Goal: Task Accomplishment & Management: Manage account settings

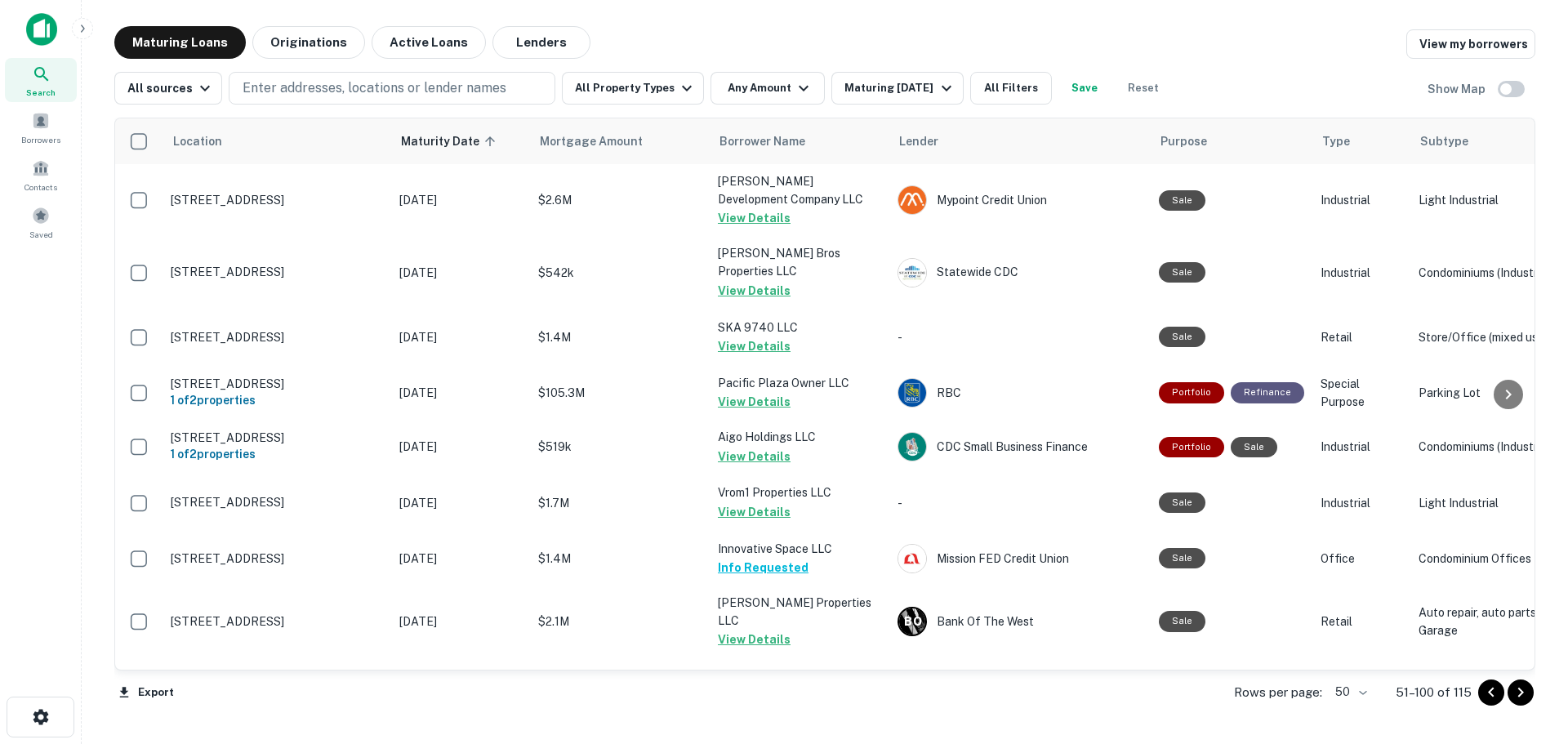
scroll to position [2205, 0]
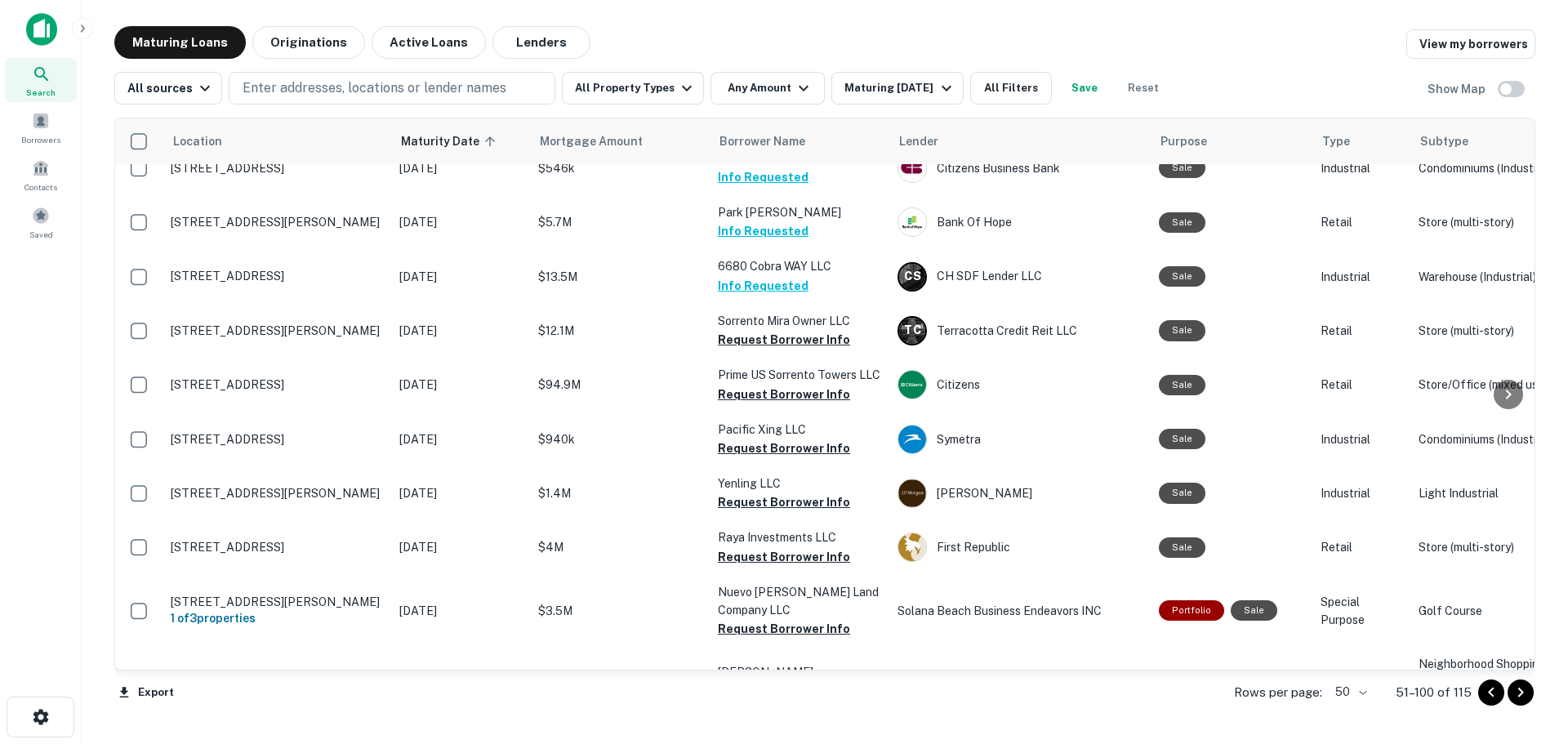
click at [946, 31] on div "Maturing Loans Originations Active Loans Lenders View my borrowers" at bounding box center [824, 42] width 1420 height 33
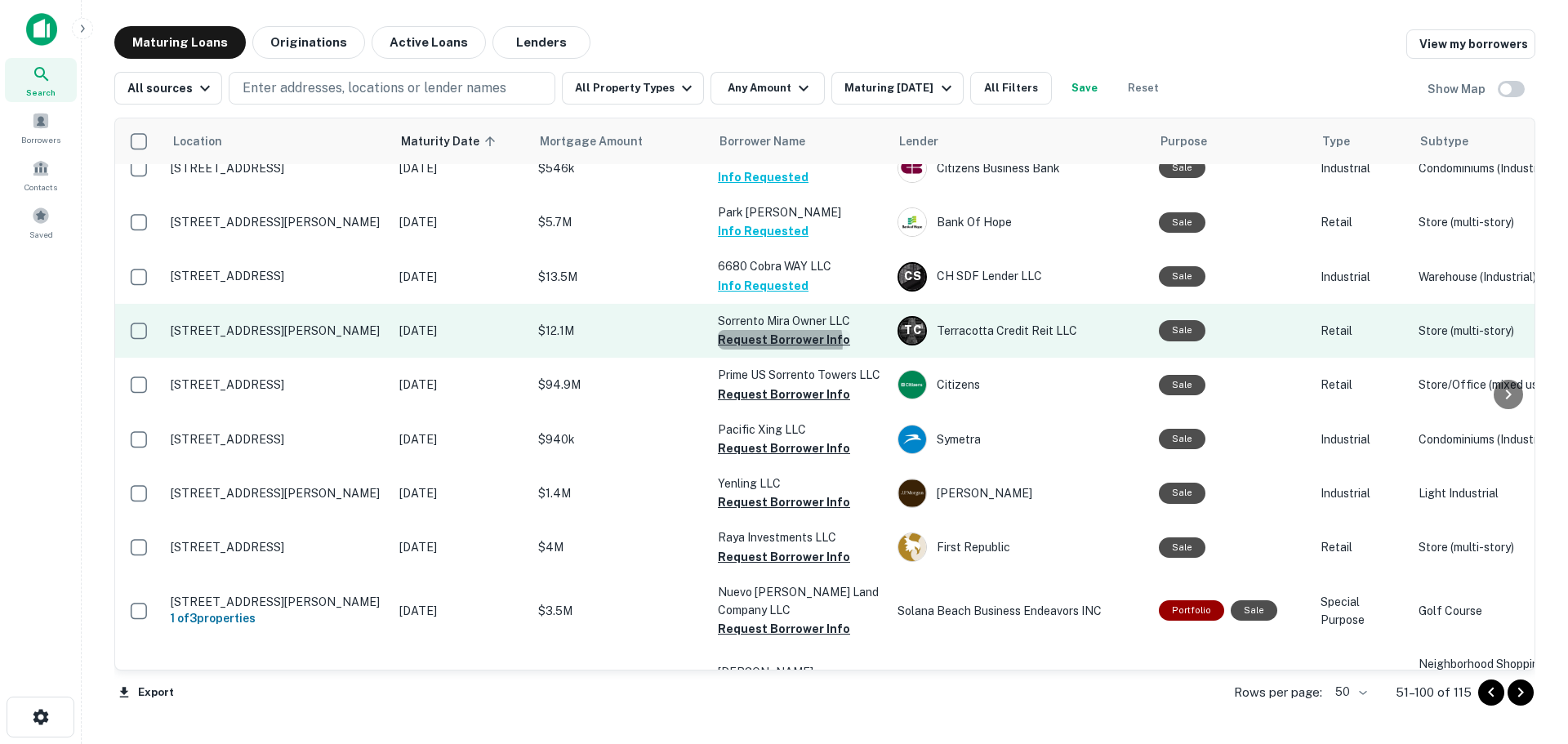
click at [777, 330] on button "Request Borrower Info" at bounding box center [783, 340] width 132 height 20
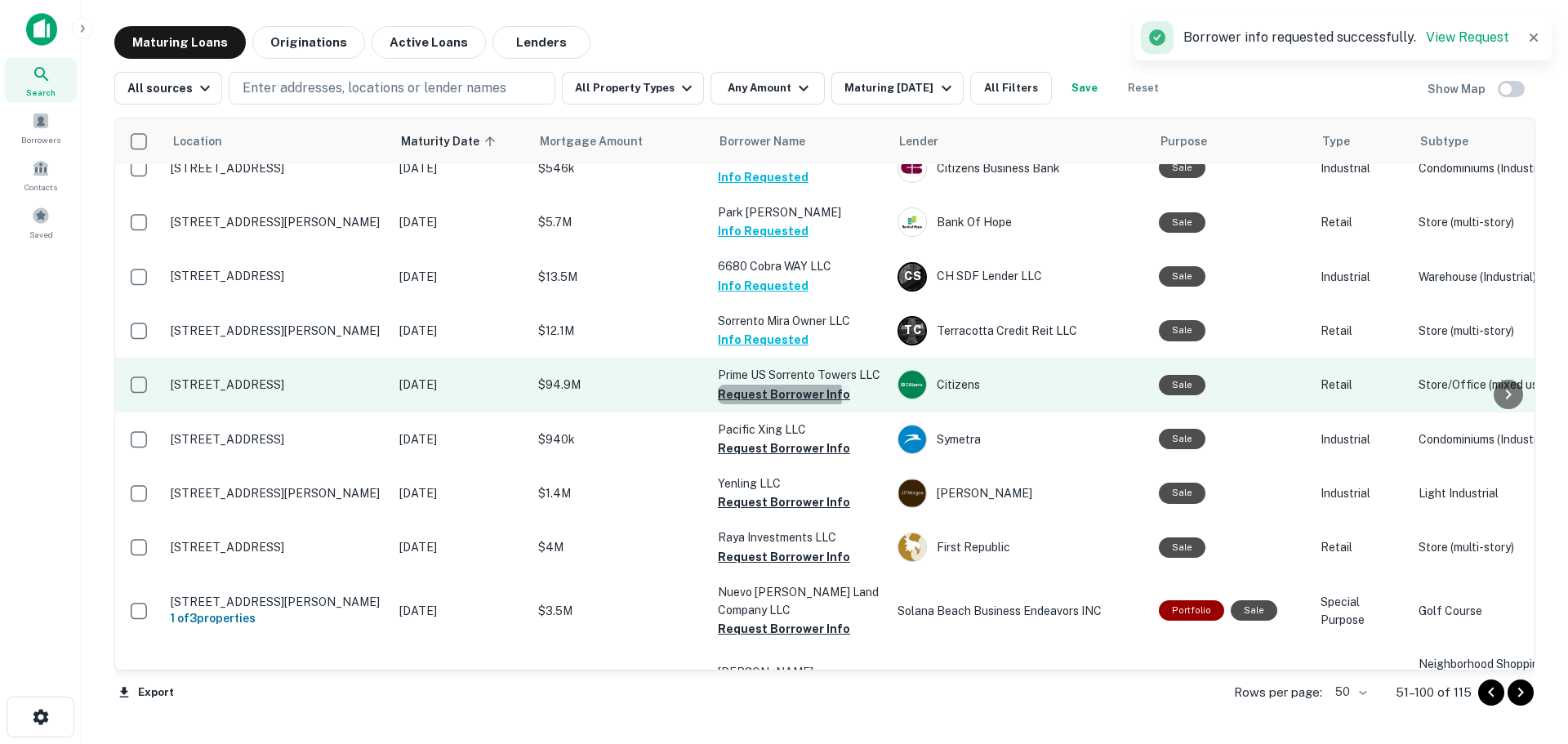
click at [775, 385] on button "Request Borrower Info" at bounding box center [783, 394] width 132 height 20
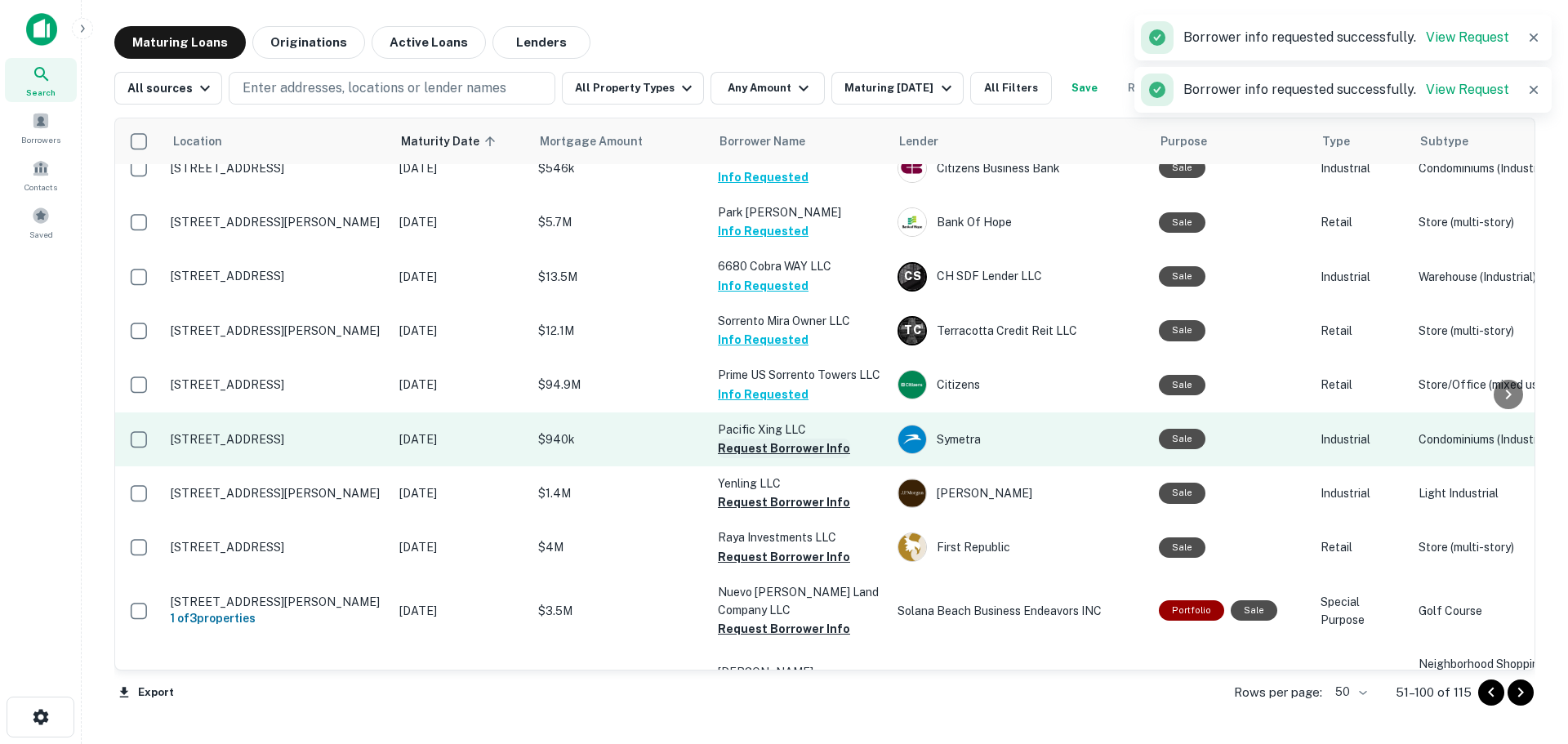
click at [767, 439] on button "Request Borrower Info" at bounding box center [783, 448] width 132 height 20
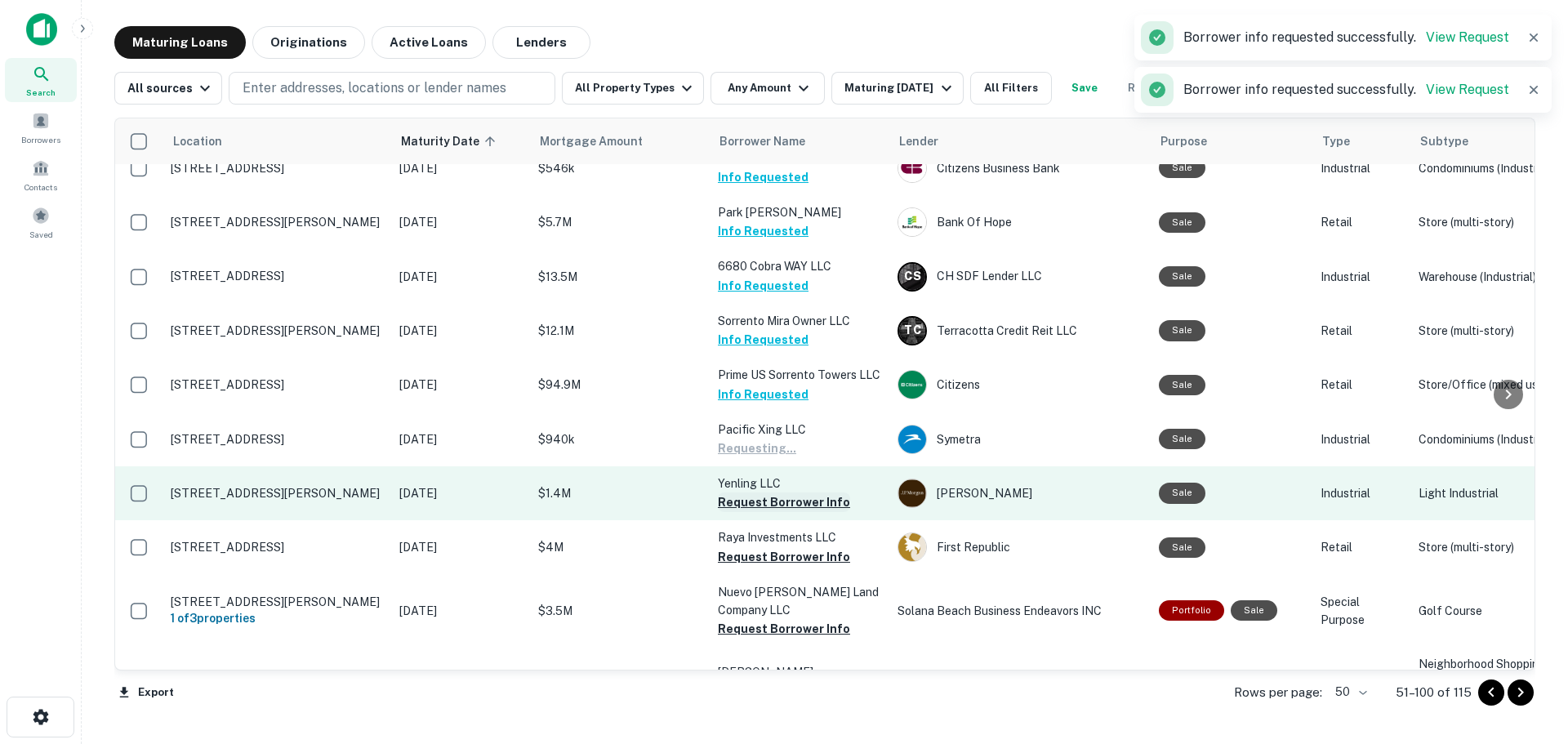
click at [767, 492] on button "Request Borrower Info" at bounding box center [783, 502] width 132 height 20
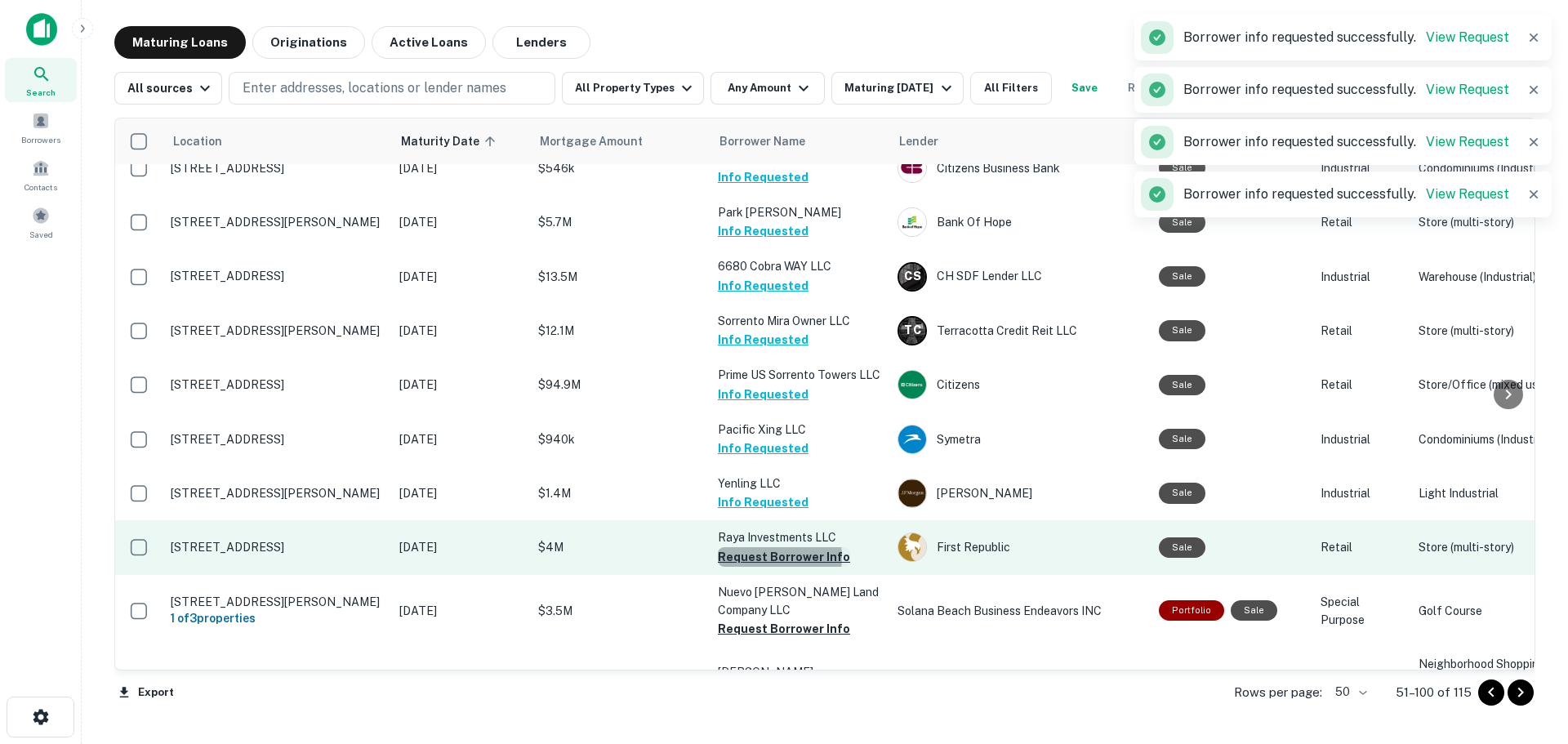
click at [765, 547] on button "Request Borrower Info" at bounding box center [783, 557] width 132 height 20
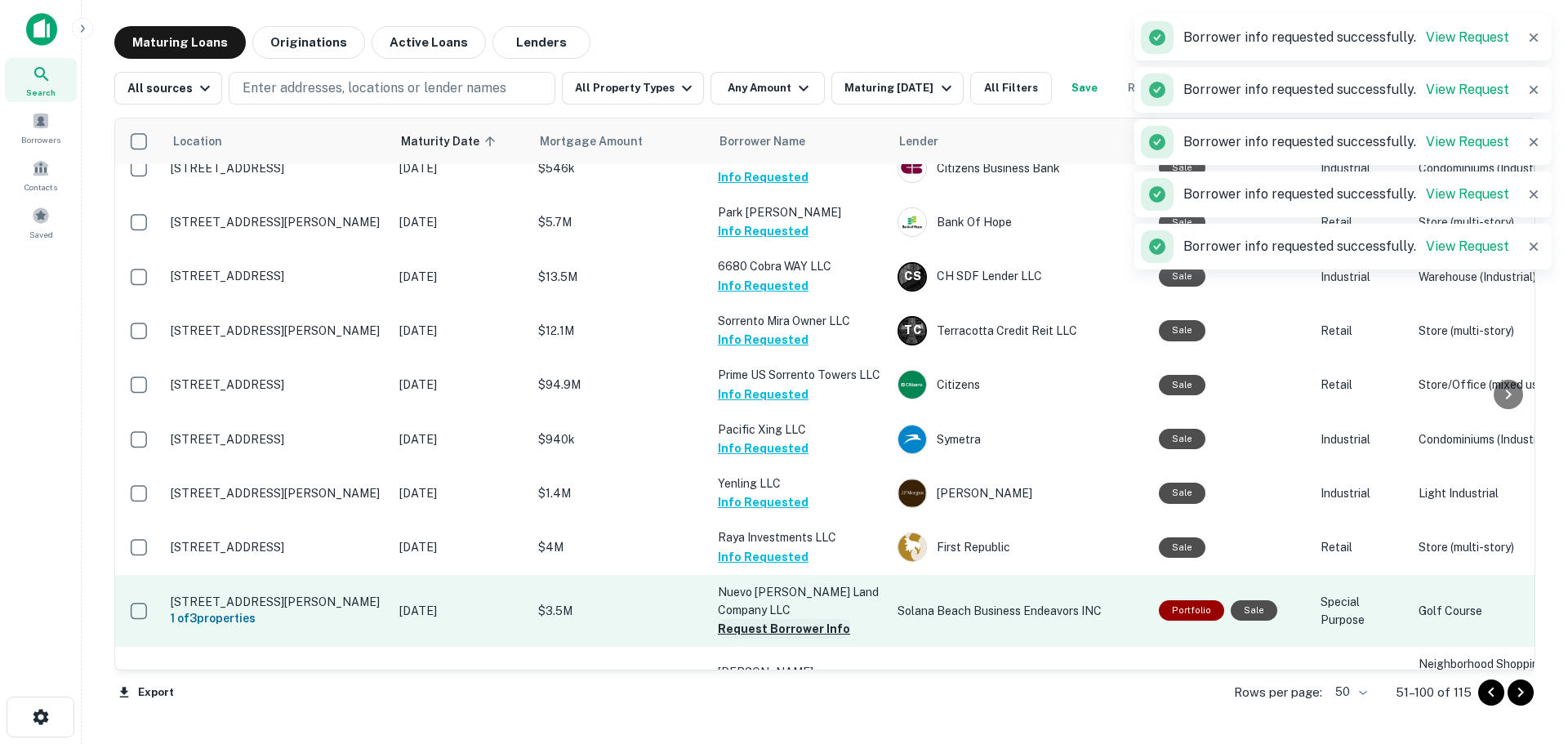
click at [774, 619] on button "Request Borrower Info" at bounding box center [783, 628] width 132 height 20
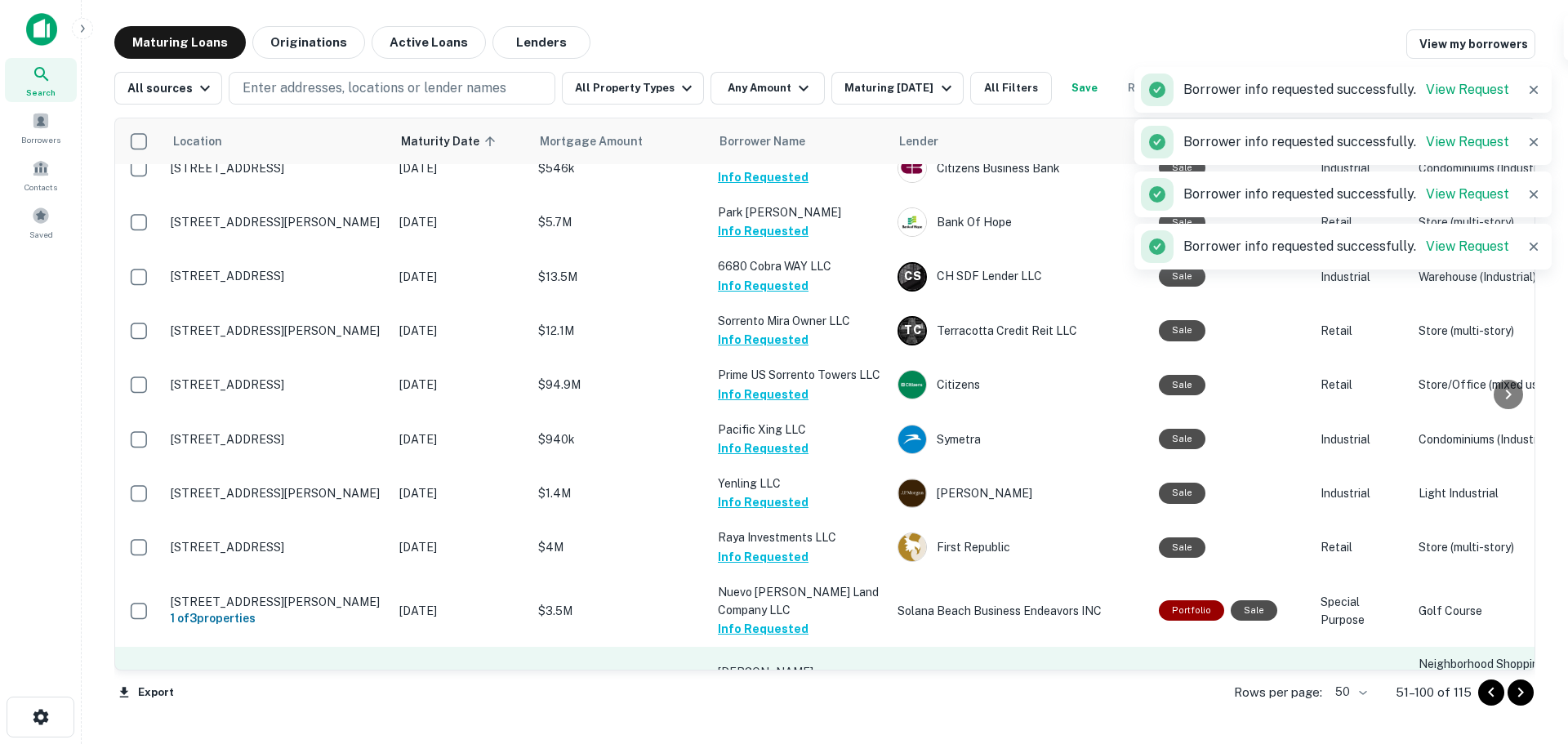
click at [791, 699] on button "Request Borrower Info" at bounding box center [783, 708] width 132 height 20
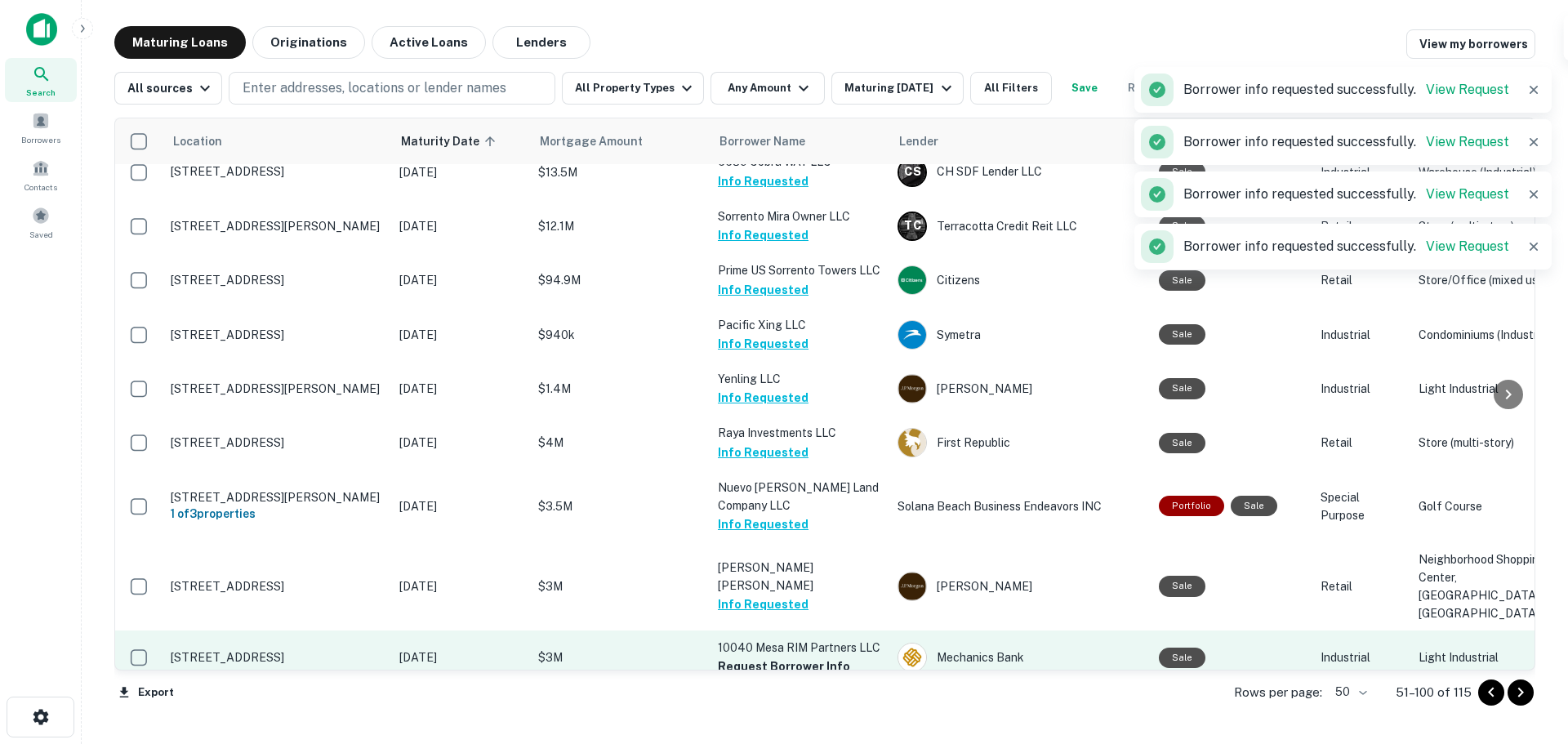
scroll to position [2440, 0]
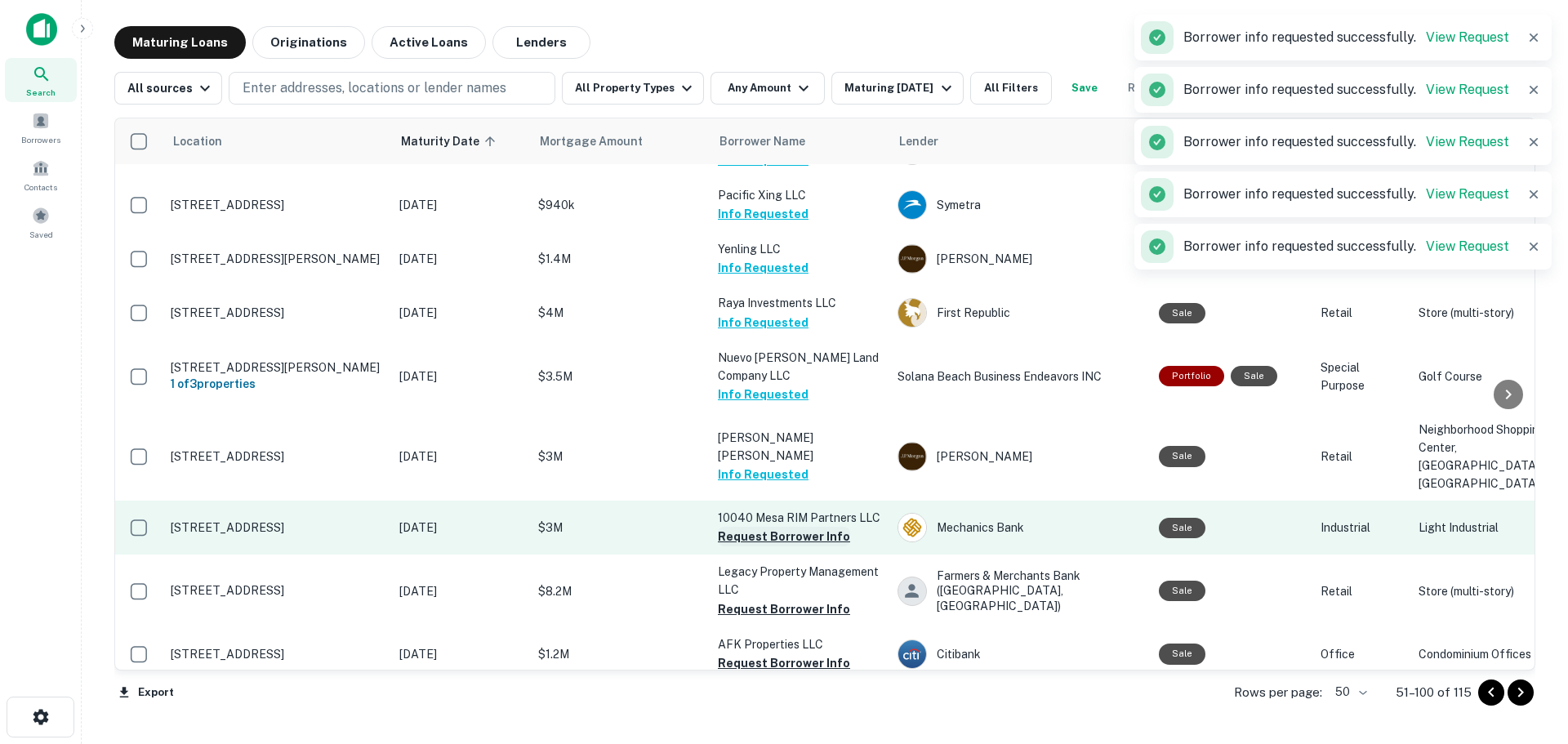
click at [762, 527] on button "Request Borrower Info" at bounding box center [783, 536] width 132 height 20
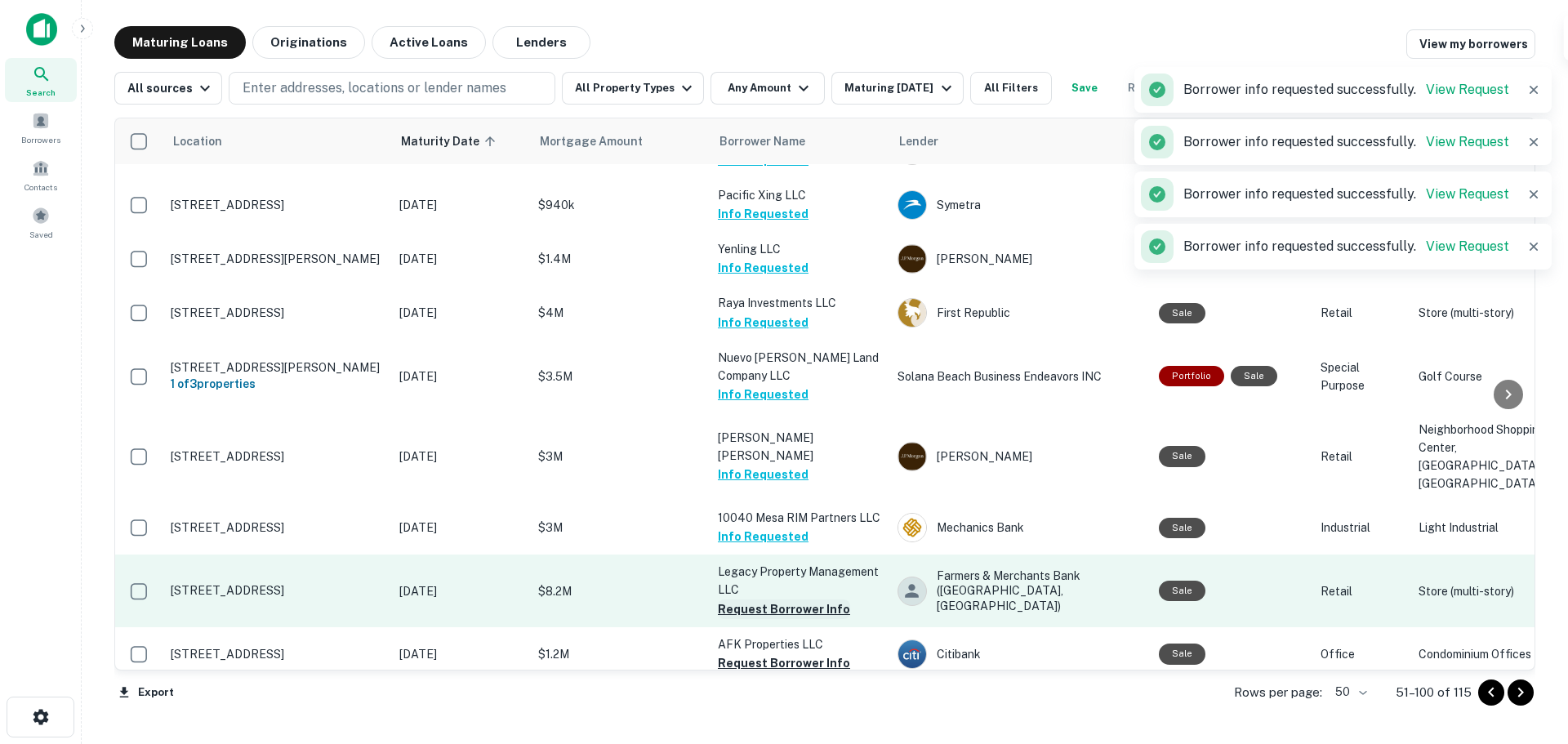
click at [764, 600] on button "Request Borrower Info" at bounding box center [783, 609] width 132 height 20
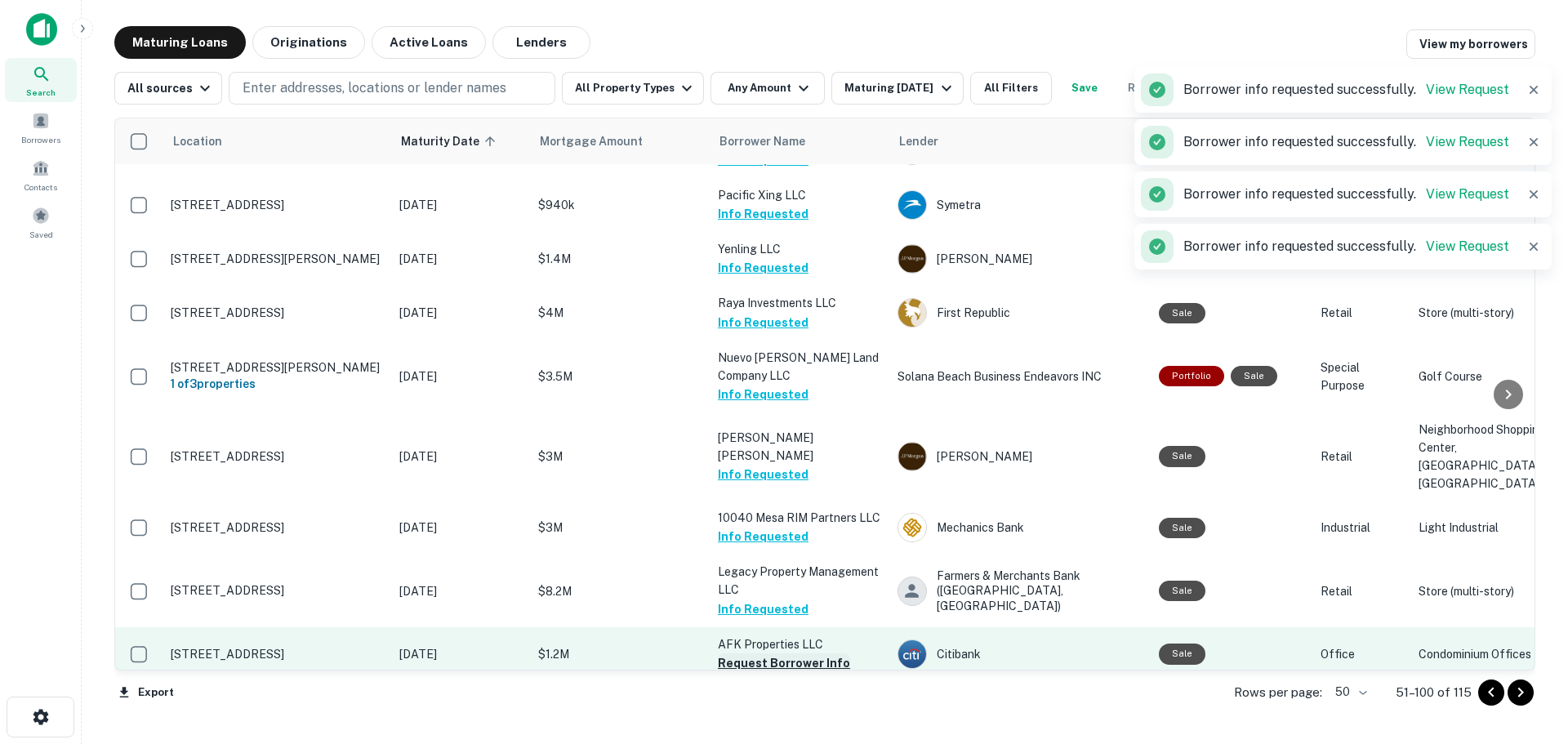
click at [765, 653] on button "Request Borrower Info" at bounding box center [783, 663] width 132 height 20
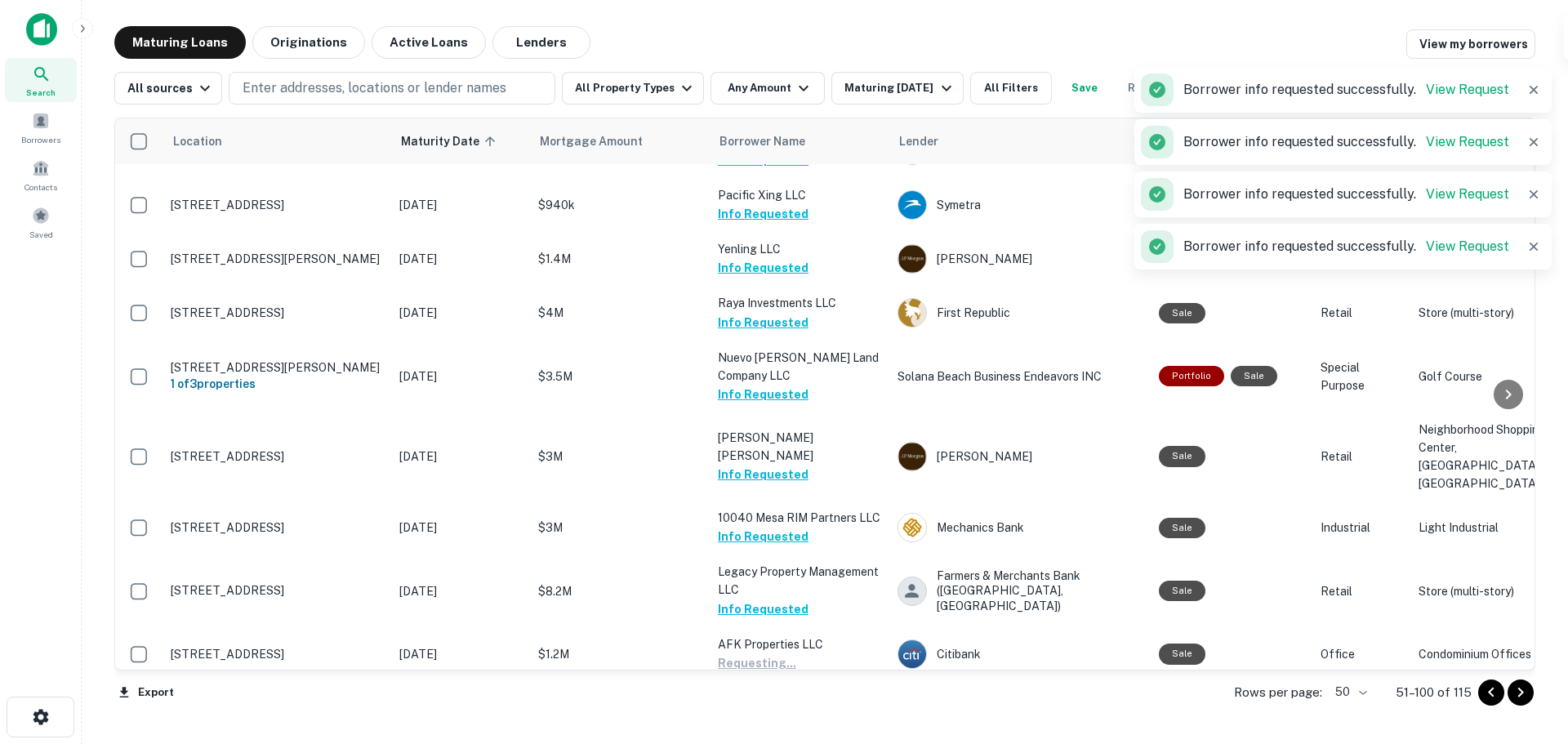
click at [771, 708] on button "Request Borrower Info" at bounding box center [783, 718] width 132 height 20
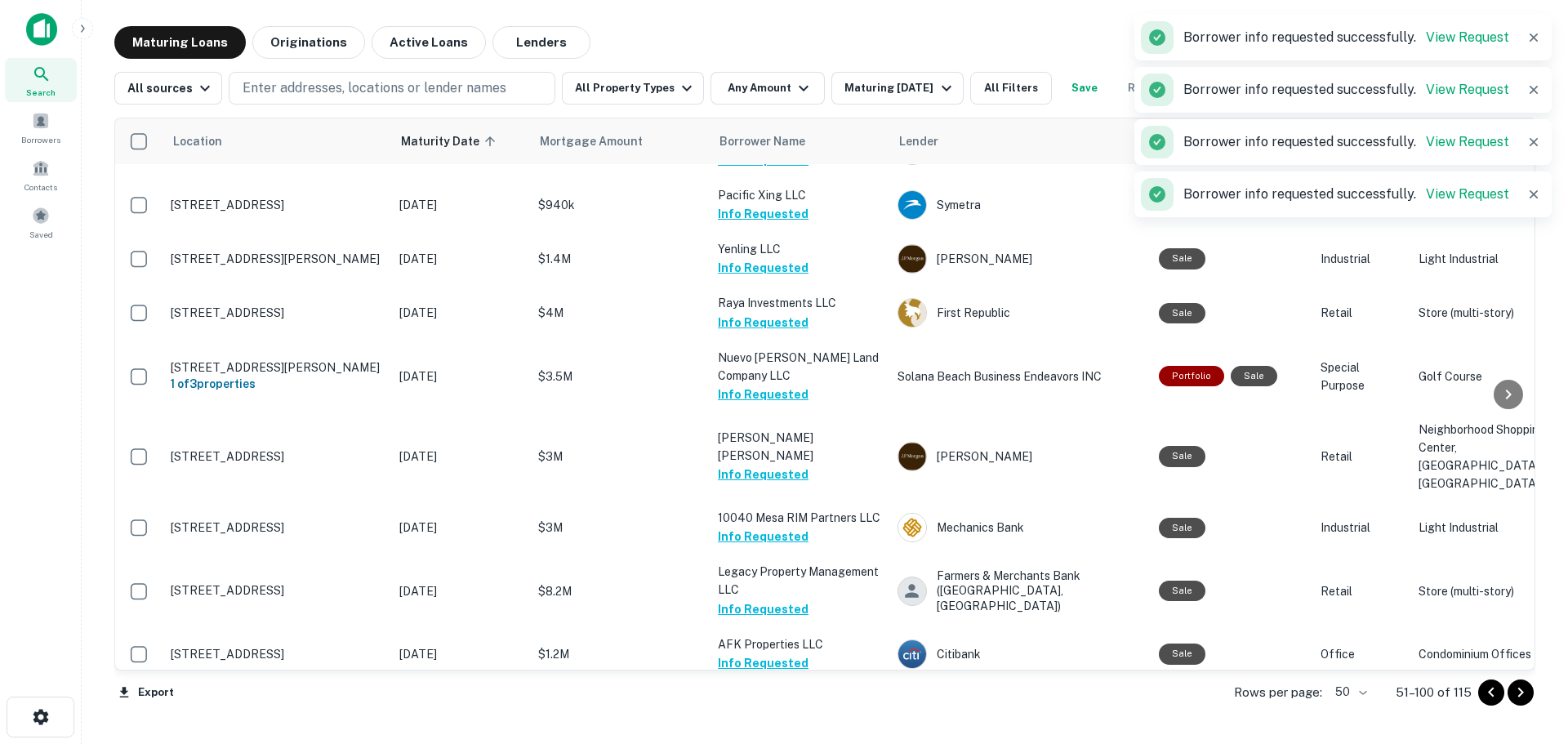
click at [1521, 695] on icon "Go to next page" at bounding box center [1519, 693] width 20 height 20
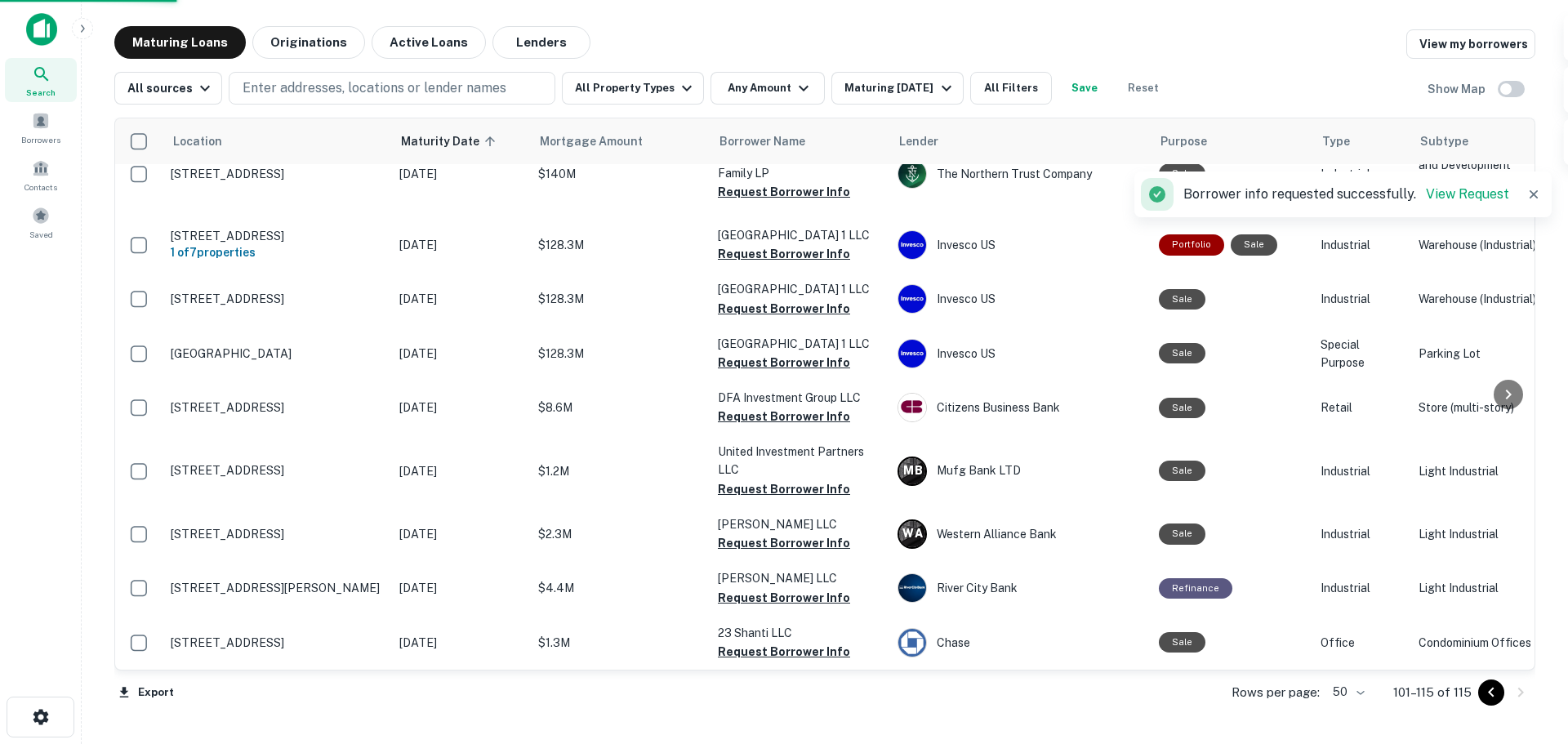
scroll to position [442, 0]
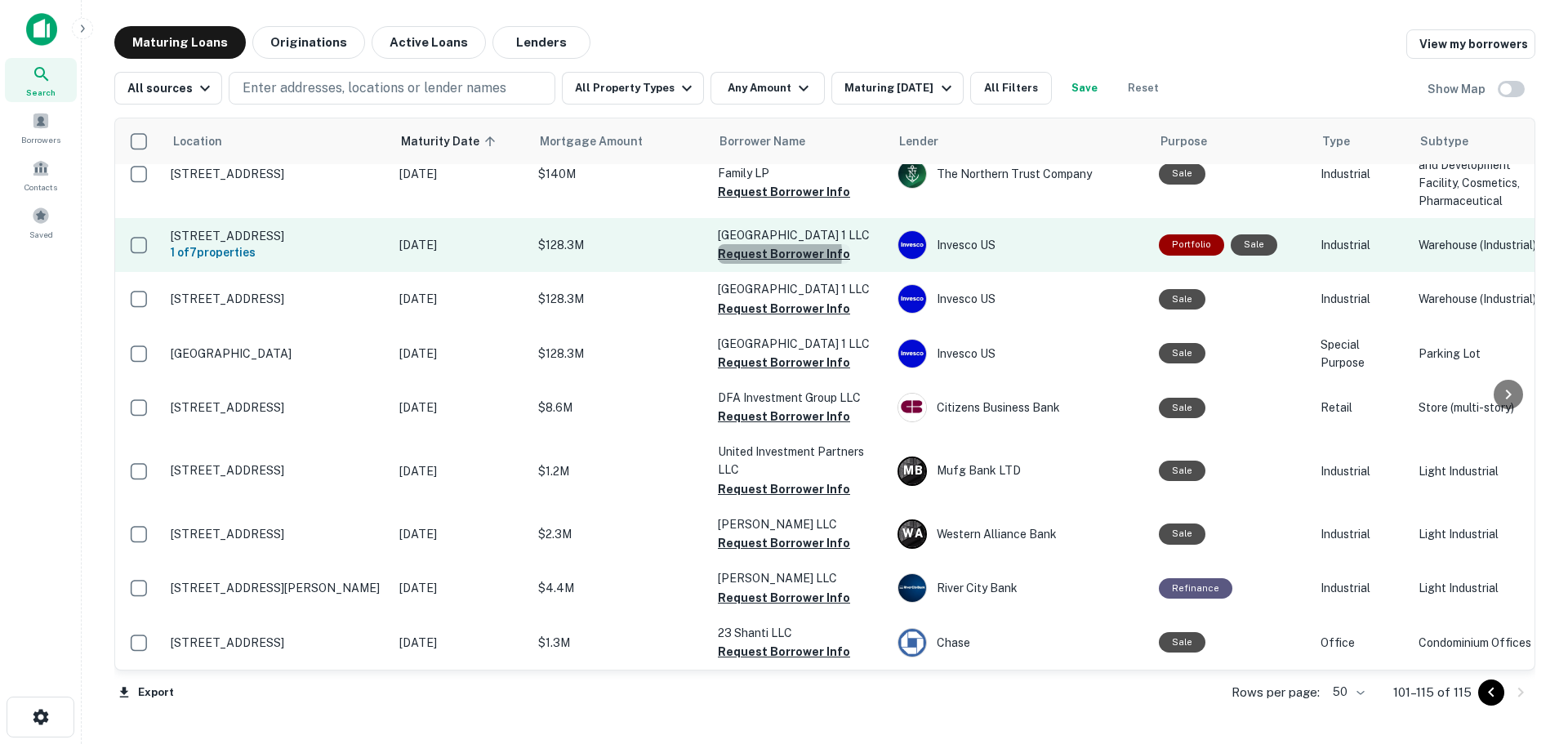
click at [754, 244] on button "Request Borrower Info" at bounding box center [783, 254] width 132 height 20
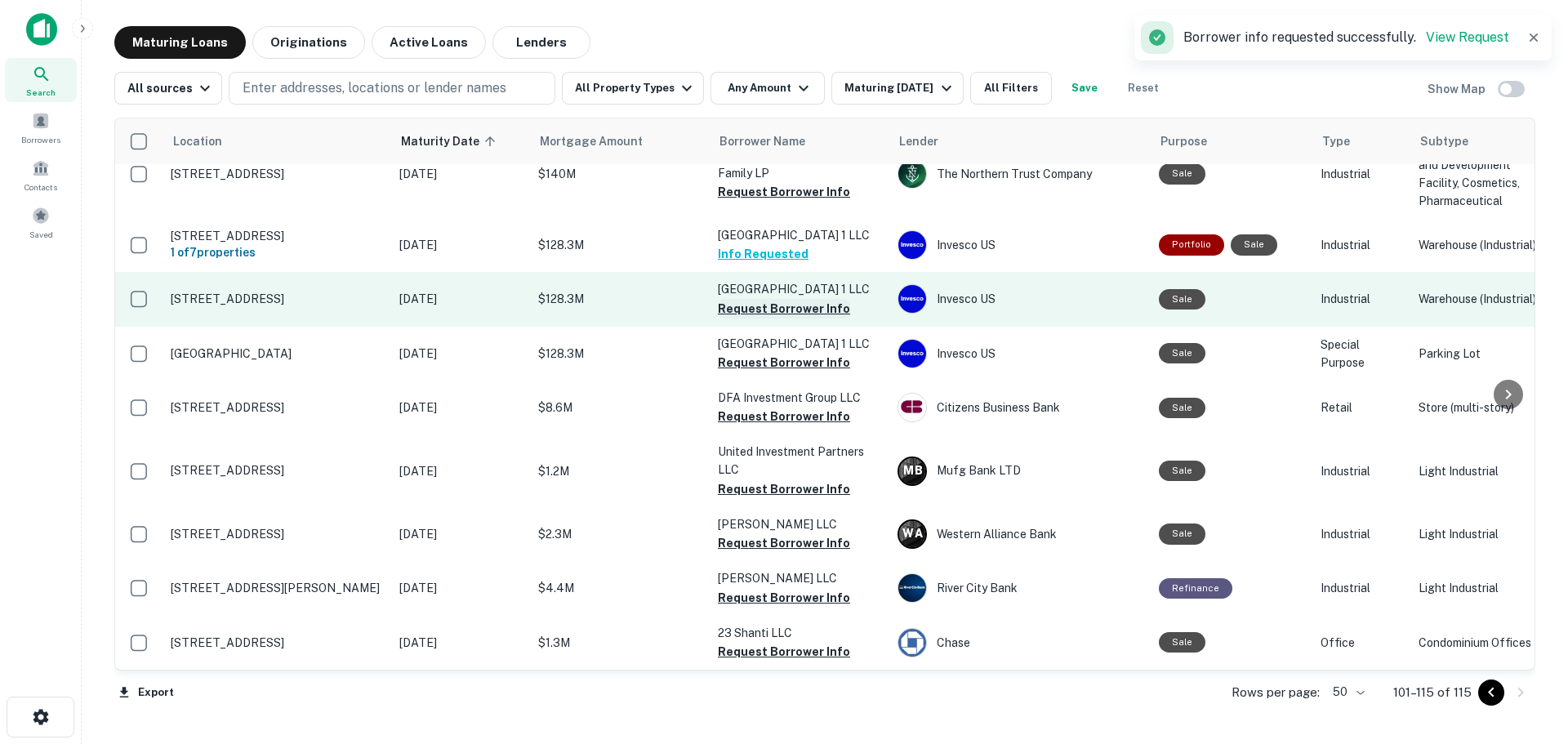
click at [757, 299] on button "Request Borrower Info" at bounding box center [783, 308] width 132 height 20
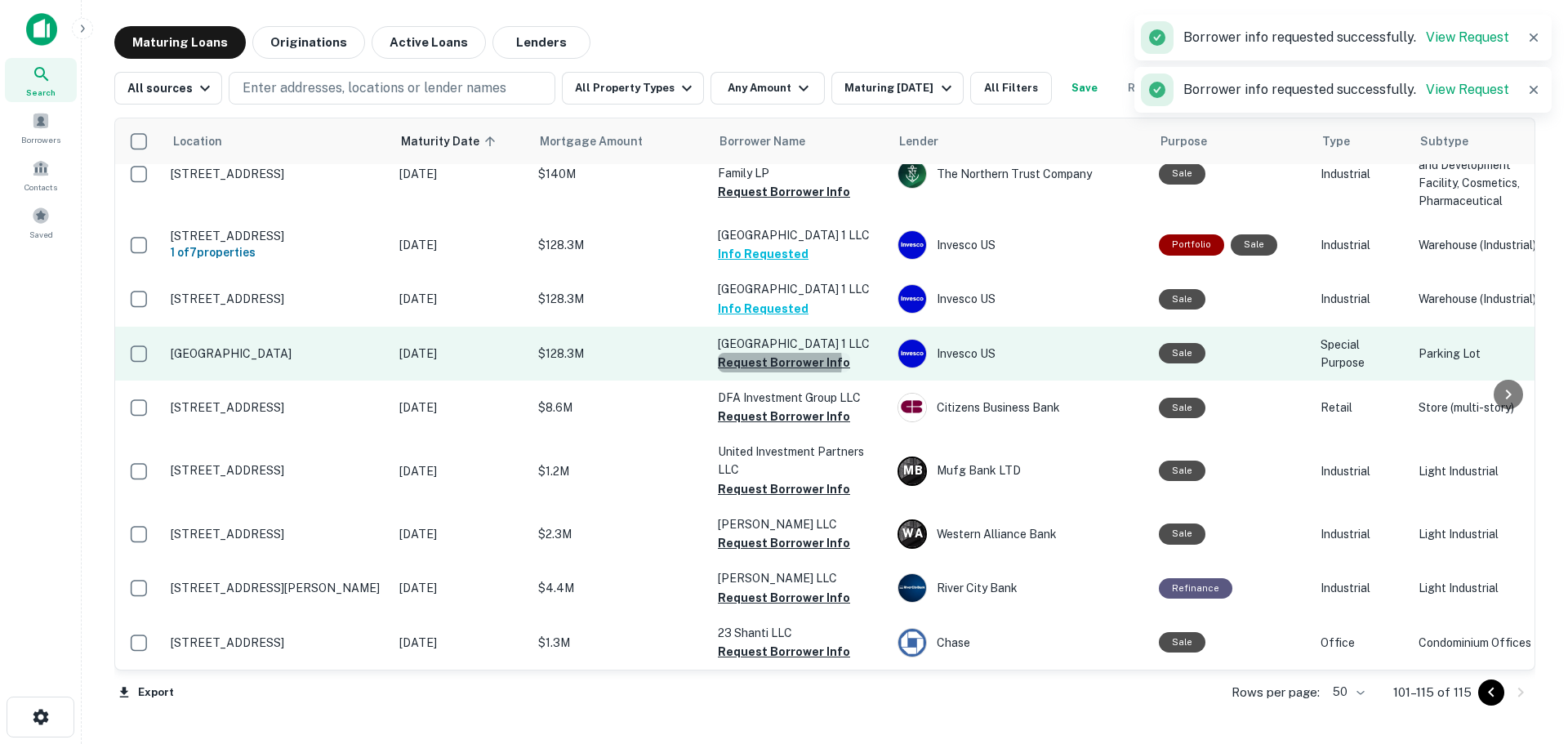
click at [769, 353] on button "Request Borrower Info" at bounding box center [783, 362] width 132 height 20
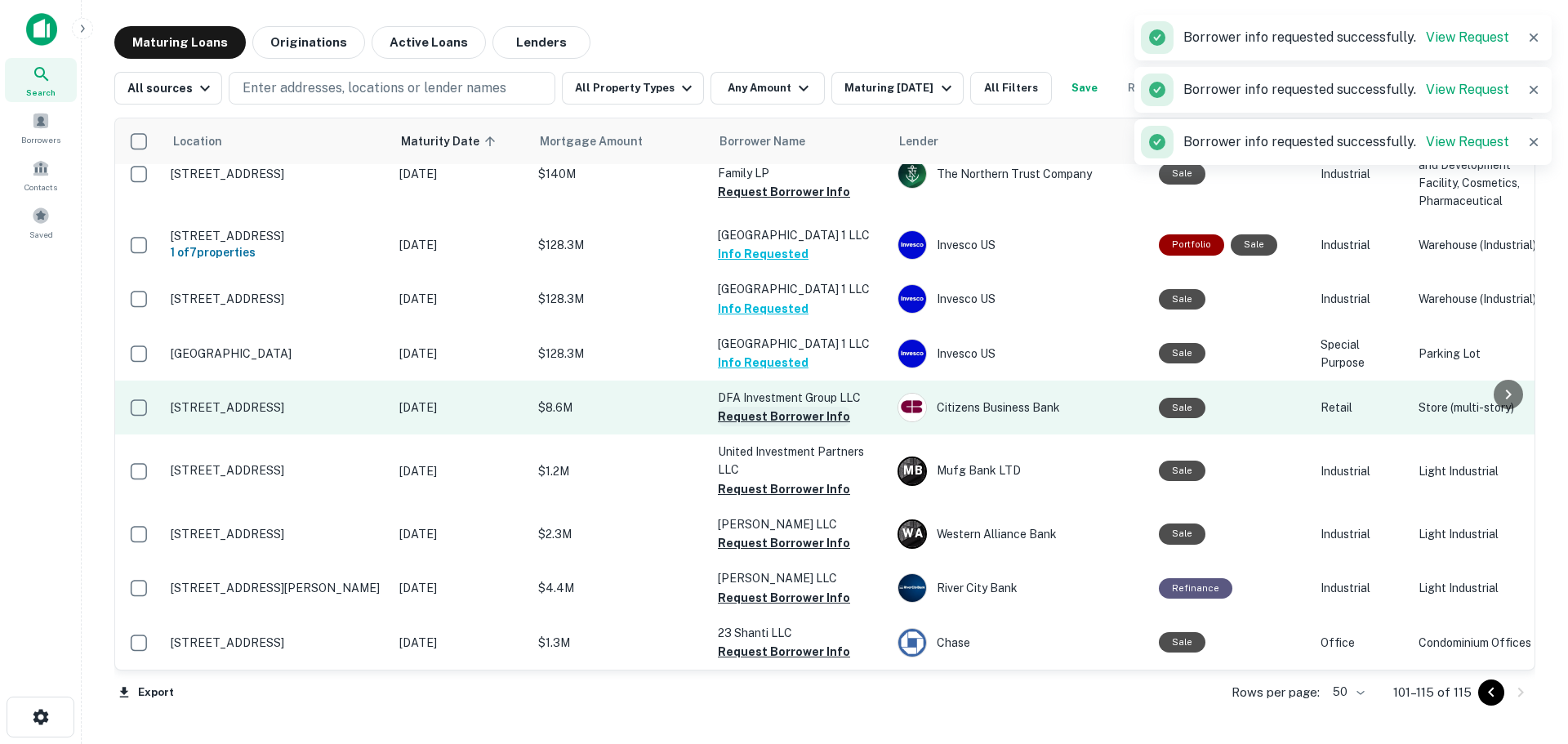
click at [778, 407] on button "Request Borrower Info" at bounding box center [783, 416] width 132 height 20
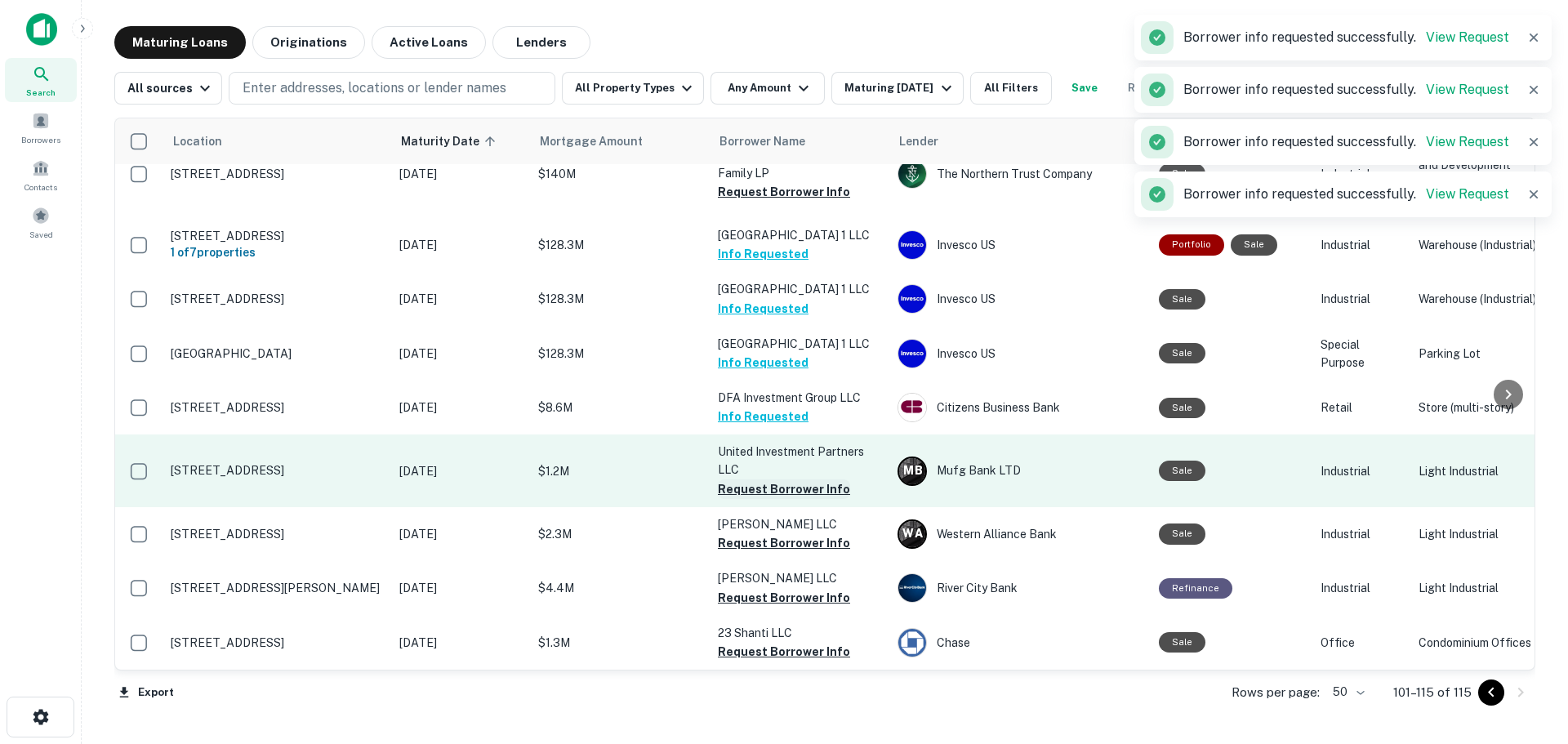
click at [771, 479] on button "Request Borrower Info" at bounding box center [783, 489] width 132 height 20
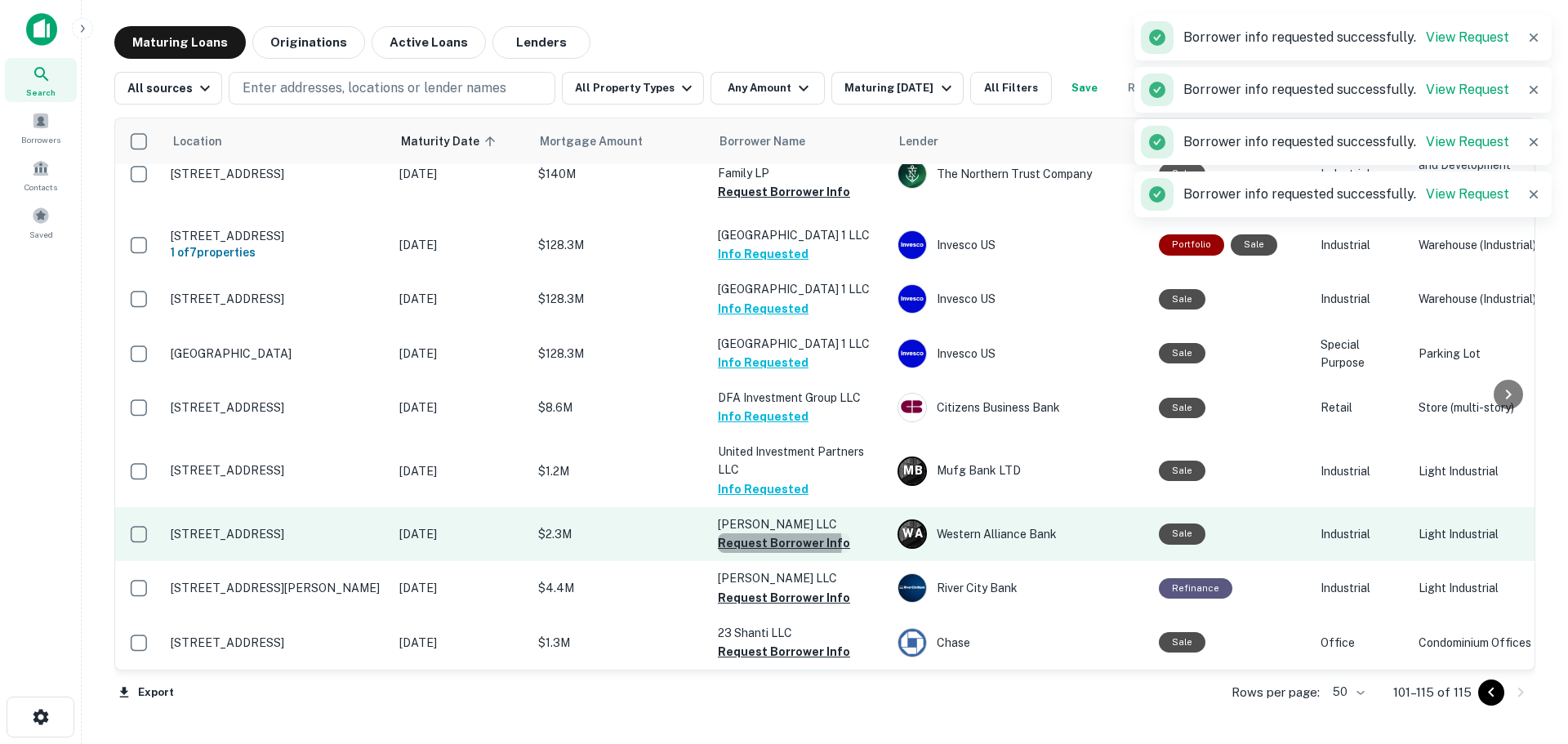
click at [779, 533] on button "Request Borrower Info" at bounding box center [783, 543] width 132 height 20
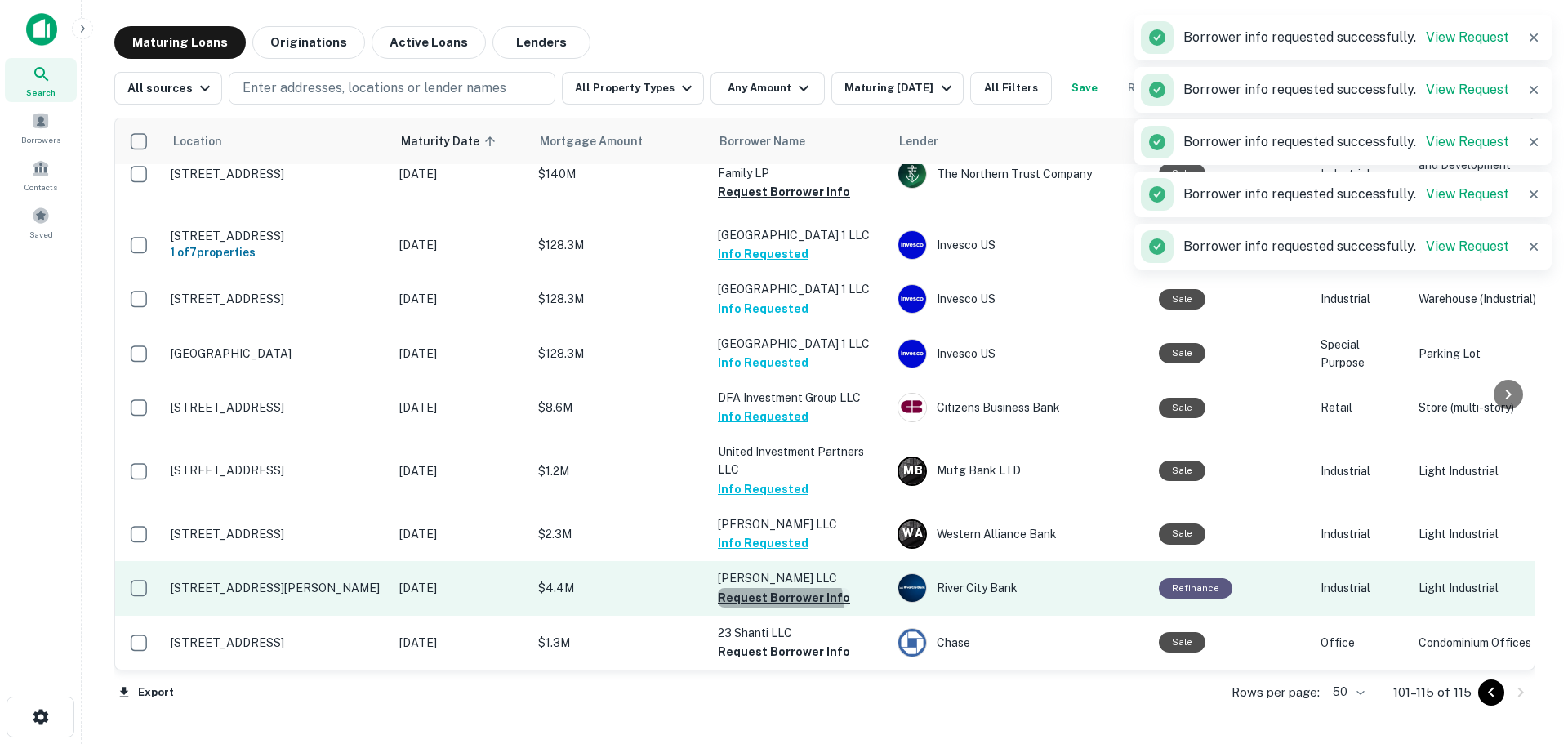
click at [773, 593] on button "Request Borrower Info" at bounding box center [783, 597] width 132 height 20
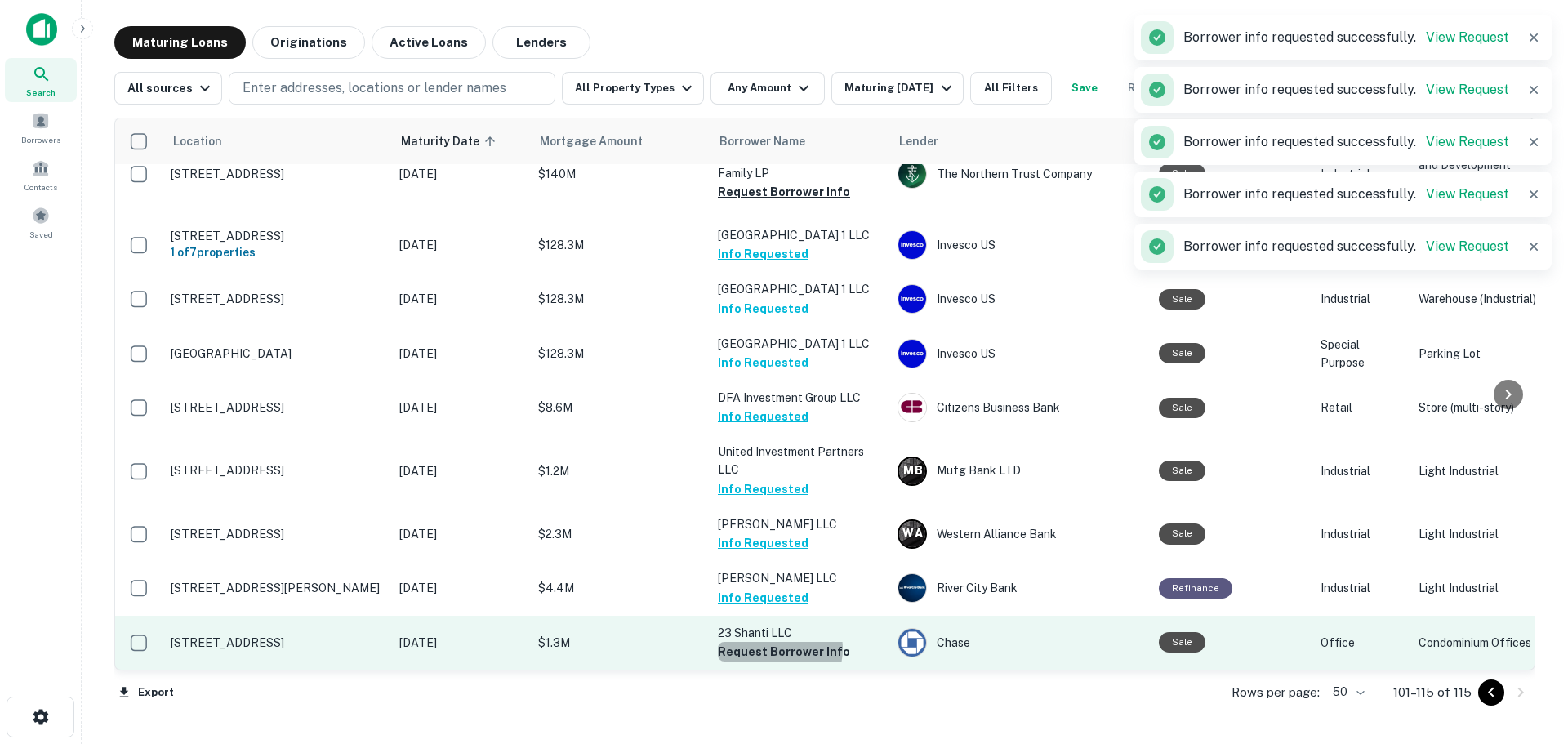
click at [774, 642] on button "Request Borrower Info" at bounding box center [783, 651] width 132 height 20
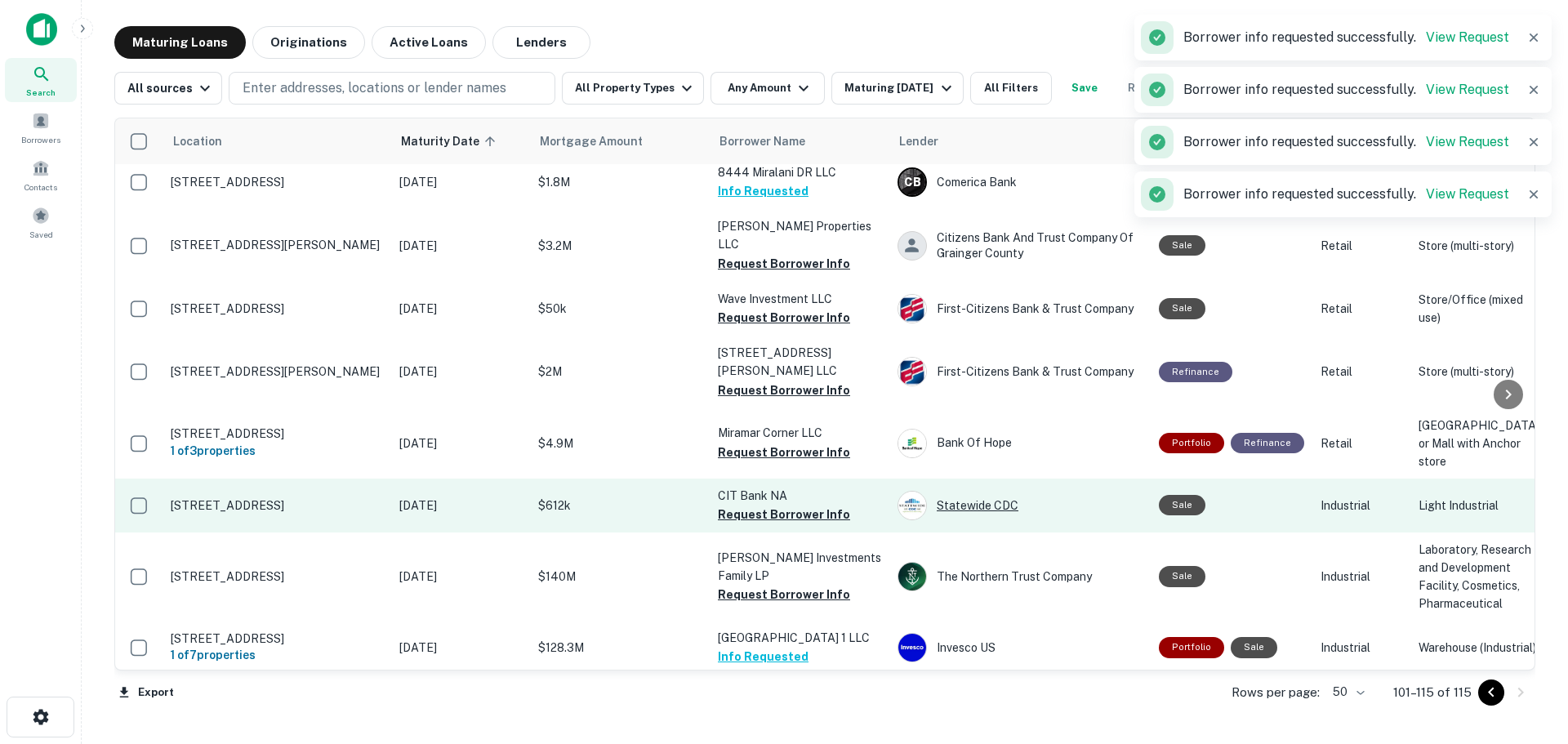
scroll to position [0, 0]
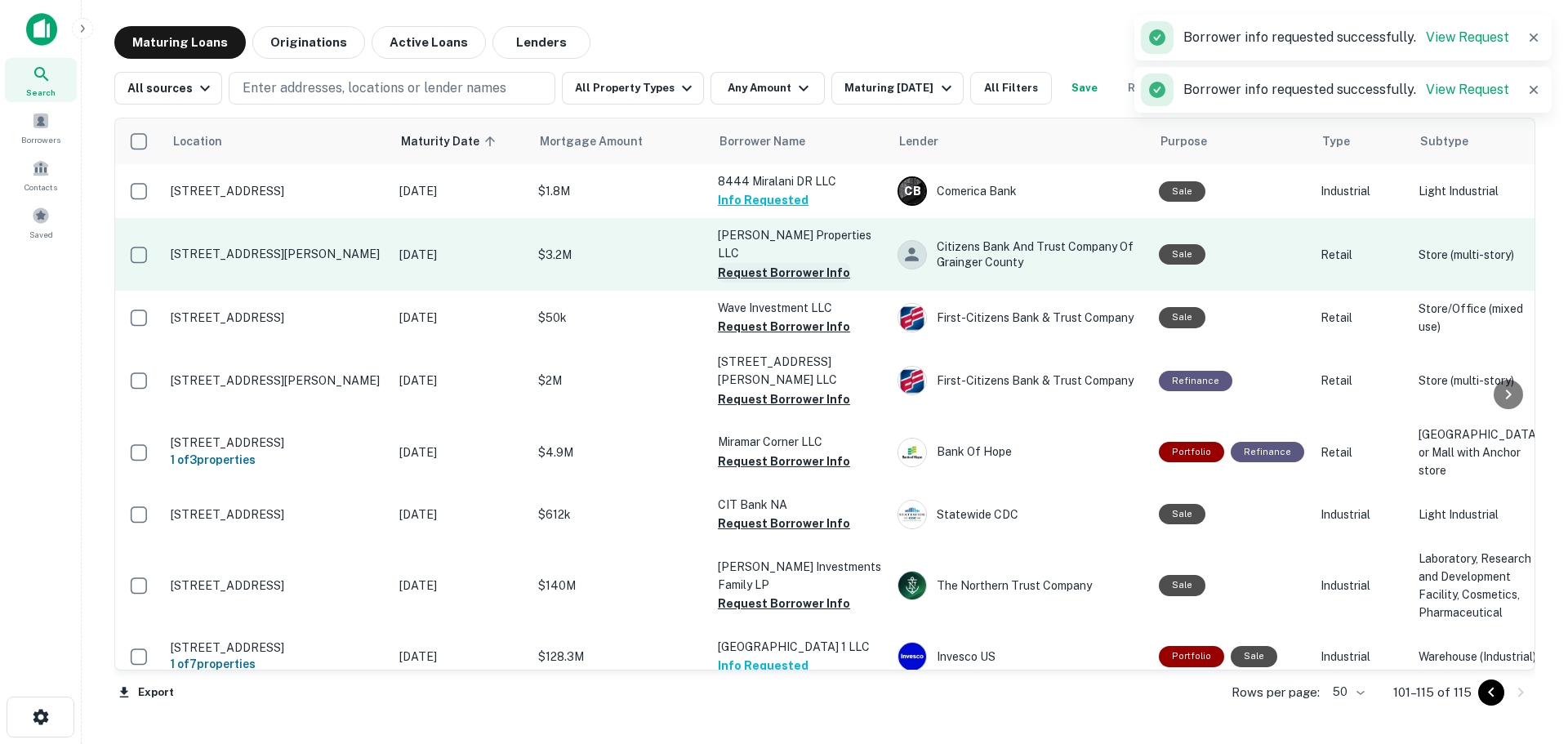
click at [773, 263] on button "Request Borrower Info" at bounding box center [783, 272] width 132 height 20
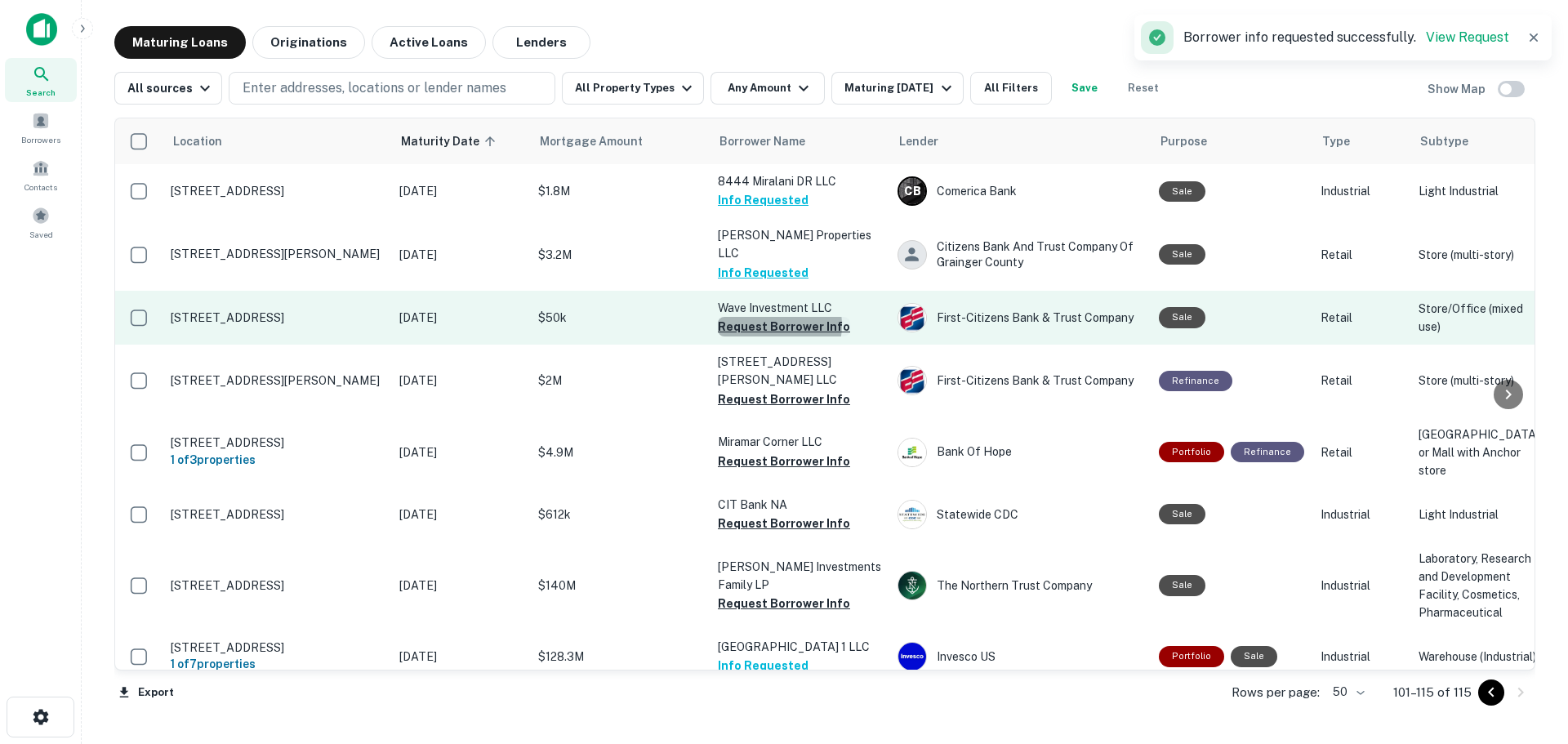
click at [770, 317] on button "Request Borrower Info" at bounding box center [783, 327] width 132 height 20
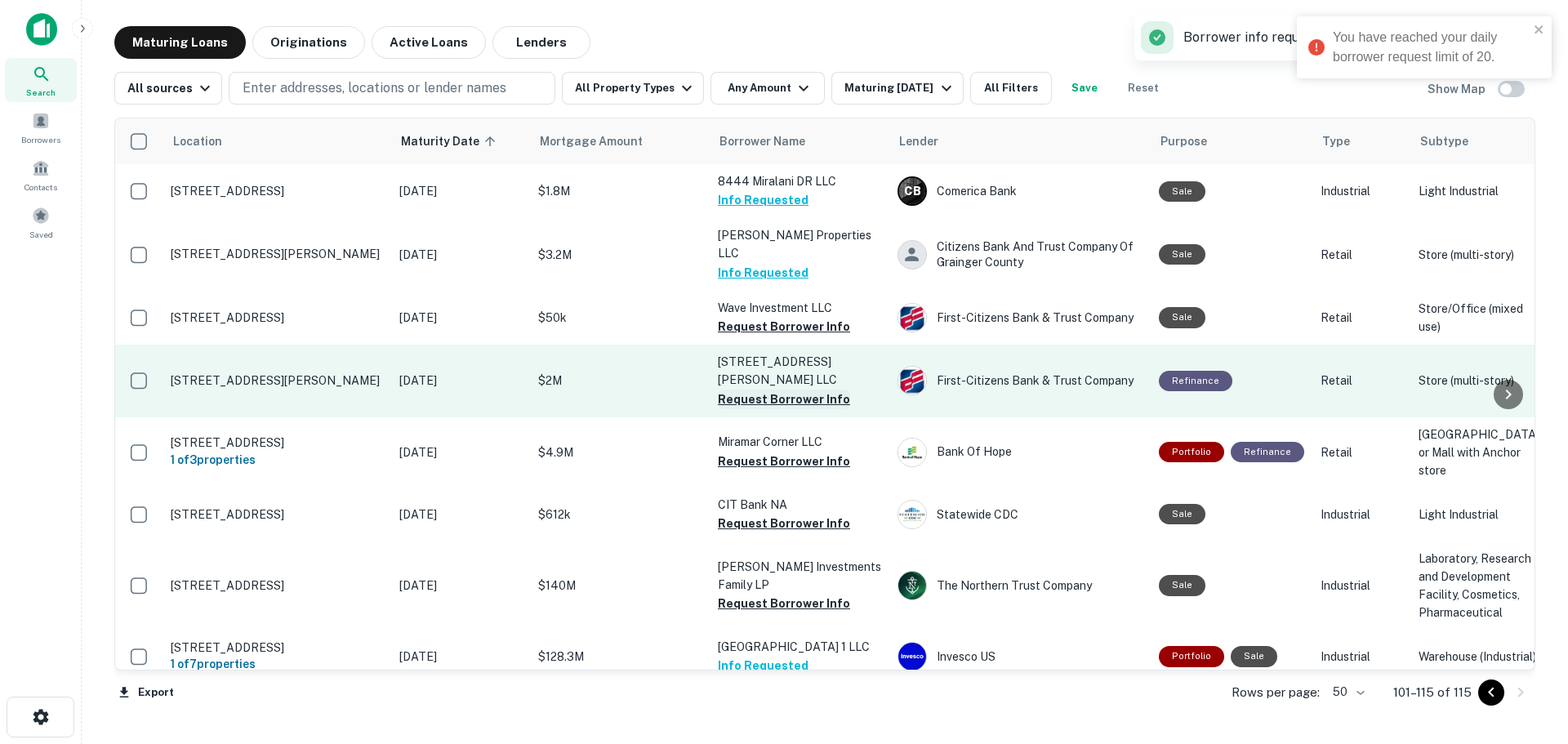
click at [765, 389] on button "Request Borrower Info" at bounding box center [783, 399] width 132 height 20
